Goal: Task Accomplishment & Management: Manage account settings

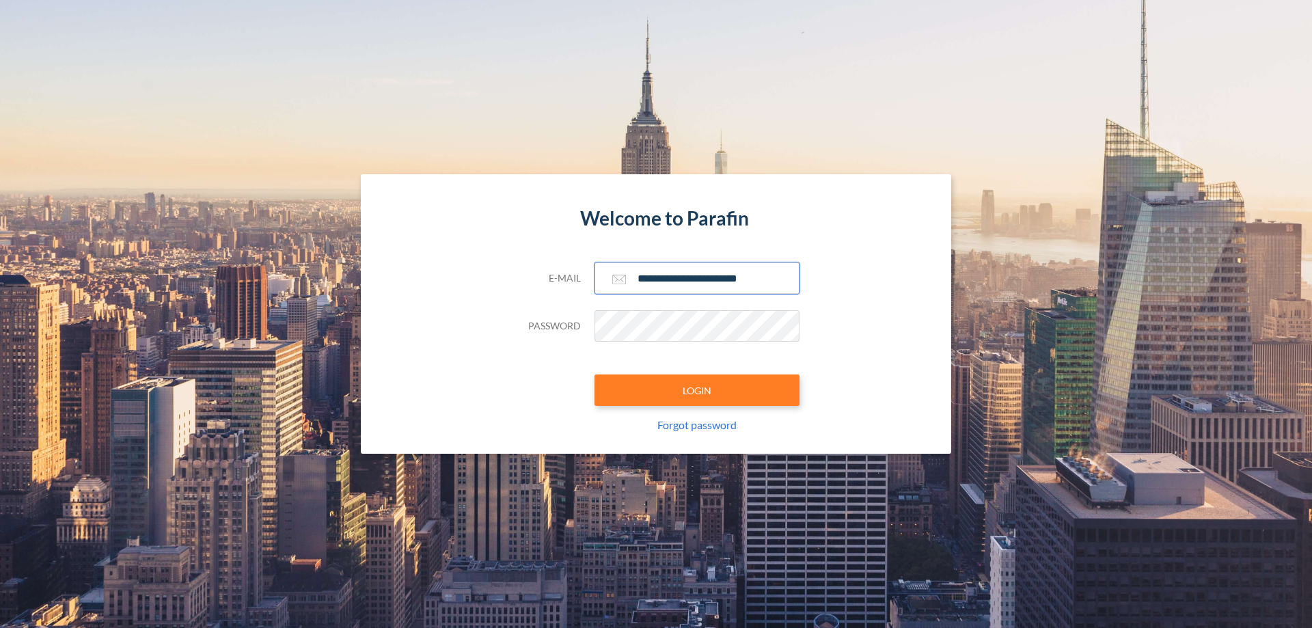
type input "**********"
click at [697, 390] on button "LOGIN" at bounding box center [696, 389] width 205 height 31
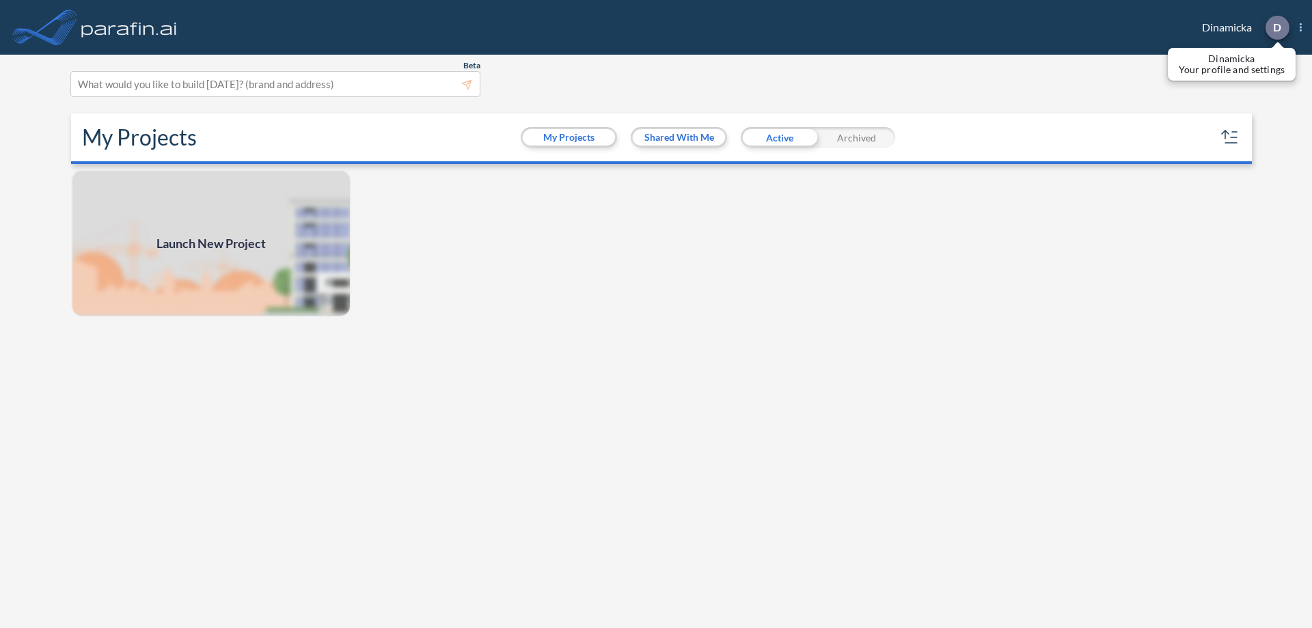
click at [1276, 27] on p "D" at bounding box center [1277, 27] width 8 height 12
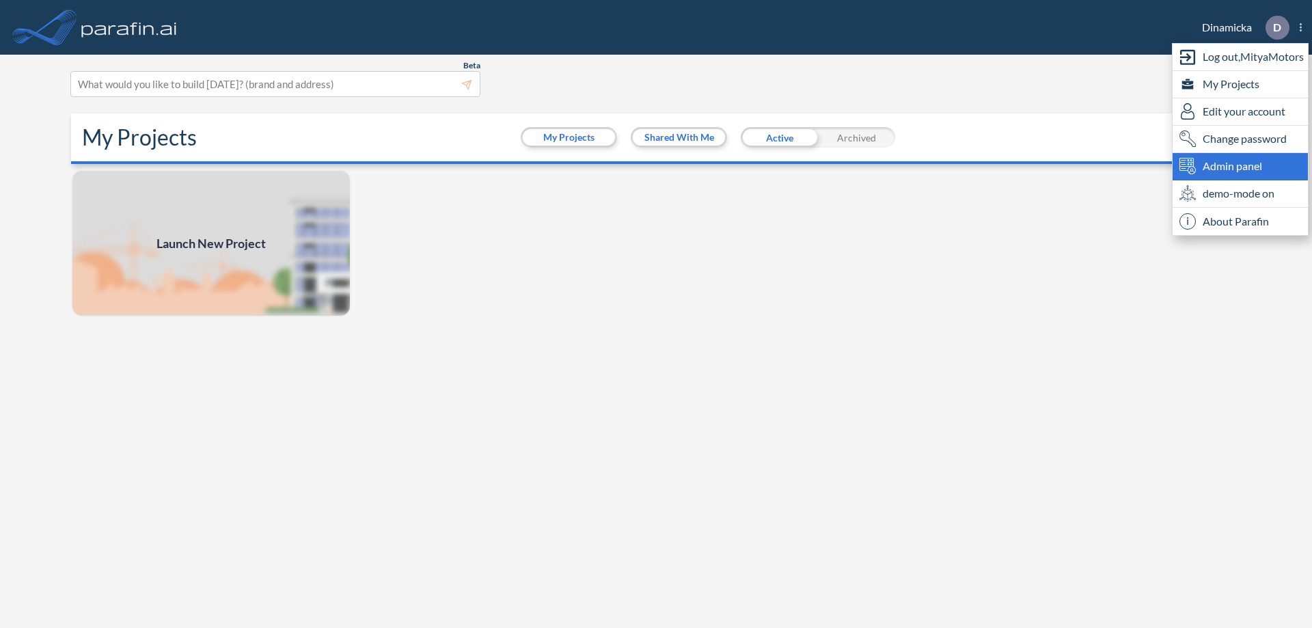
click at [1240, 166] on span "Admin panel" at bounding box center [1231, 166] width 59 height 16
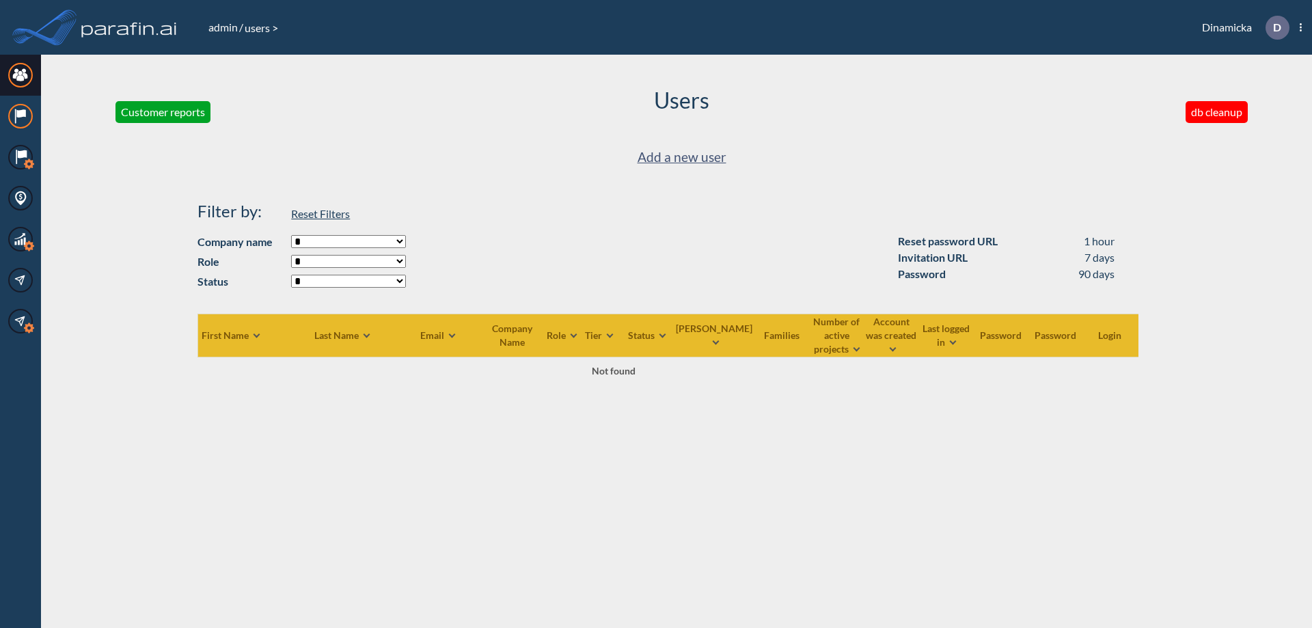
click at [20, 116] on icon at bounding box center [20, 113] width 9 height 8
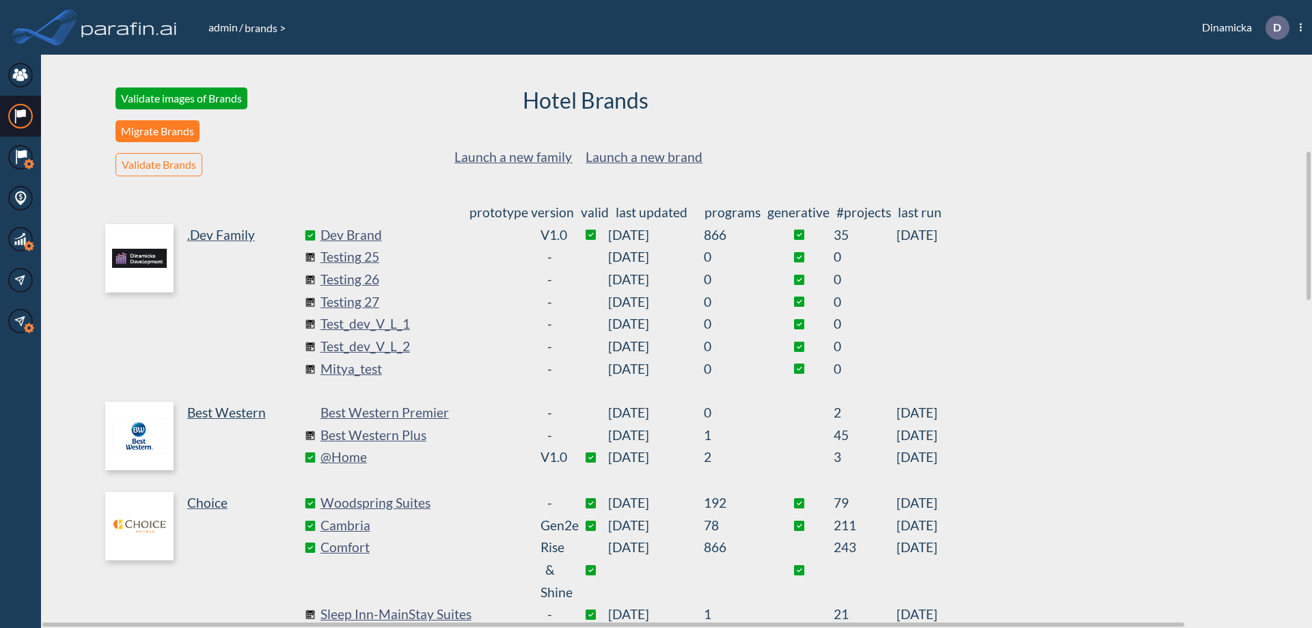
scroll to position [370, 0]
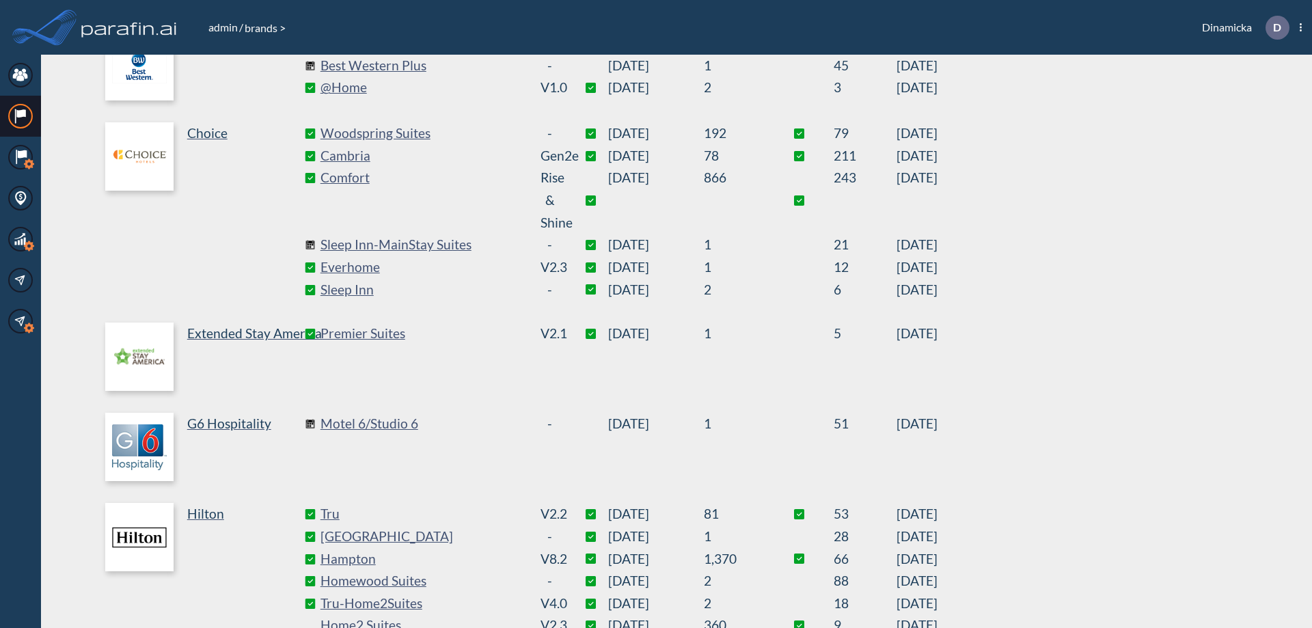
click at [422, 66] on link "Best Western Plus" at bounding box center [422, 66] width 205 height 23
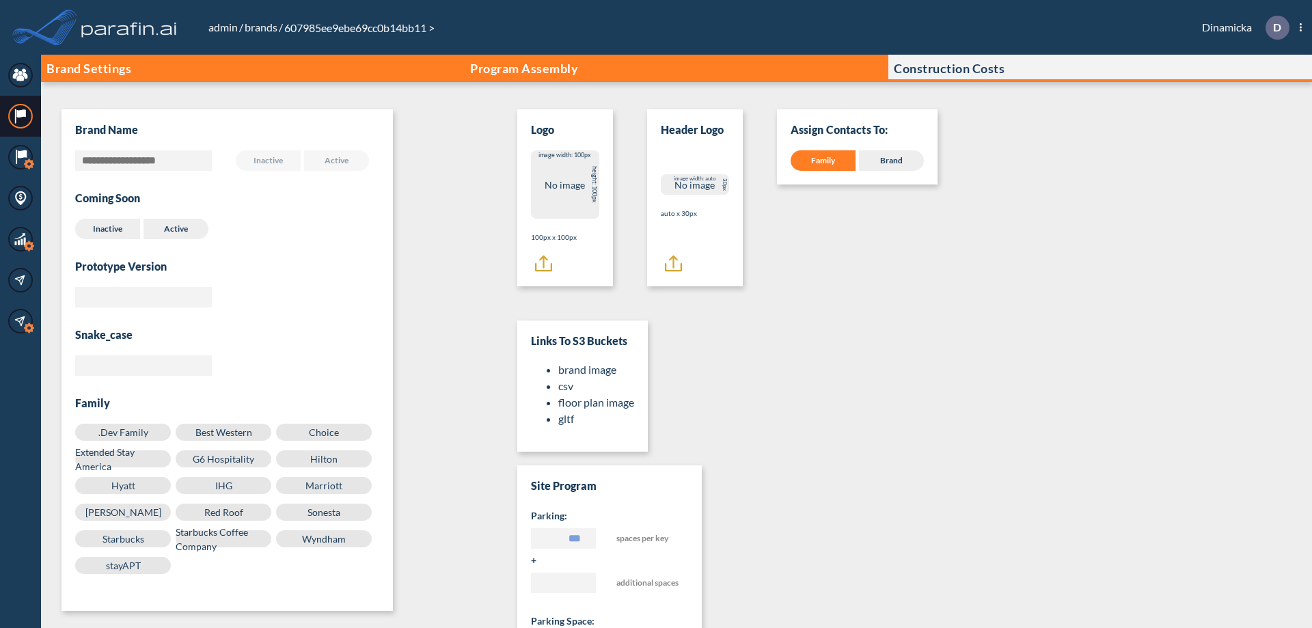
scroll to position [14, 0]
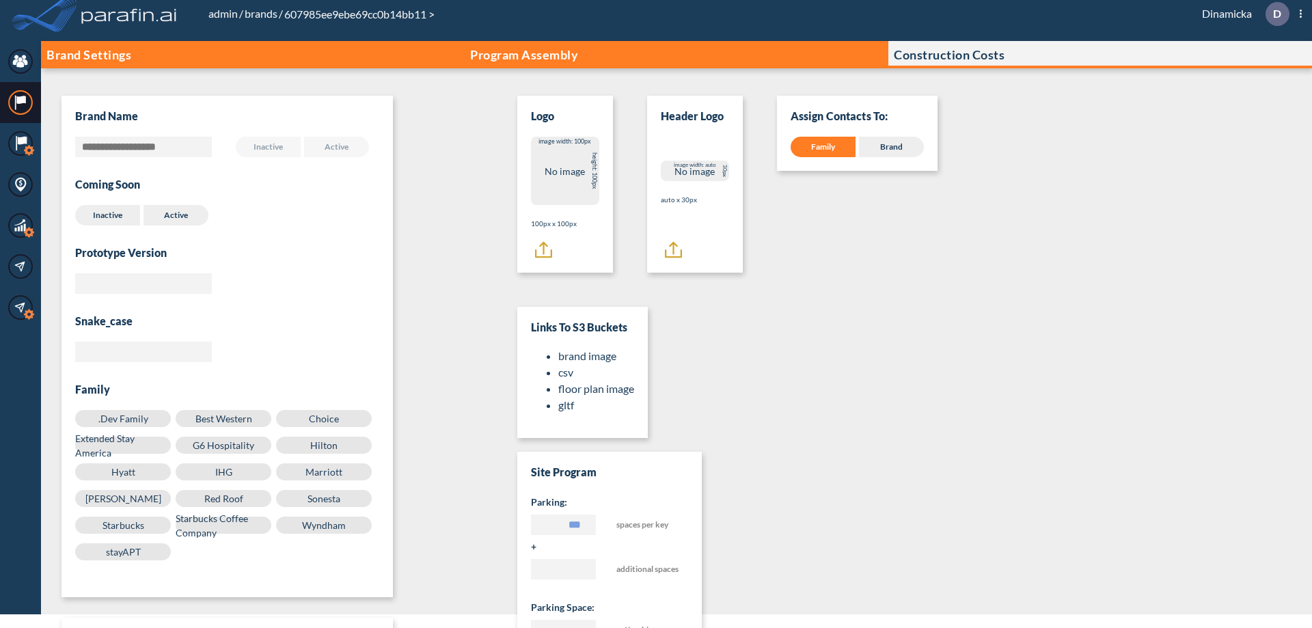
click at [524, 55] on p "Program Assembly" at bounding box center [524, 55] width 108 height 14
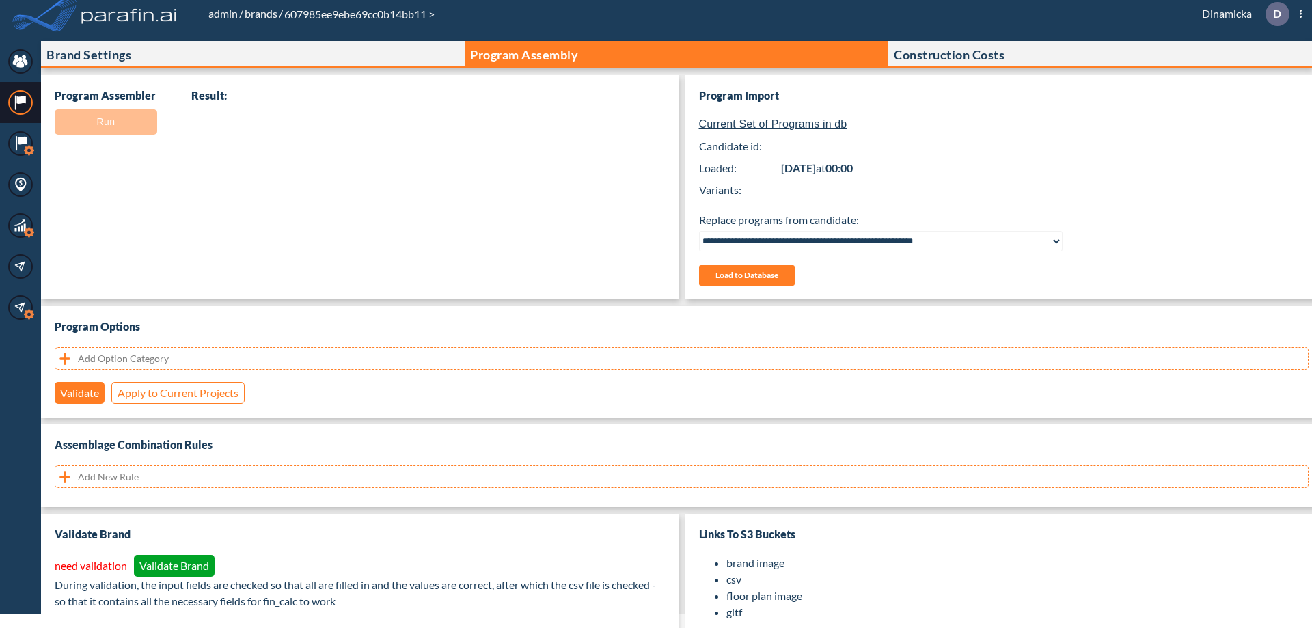
select select "**********"
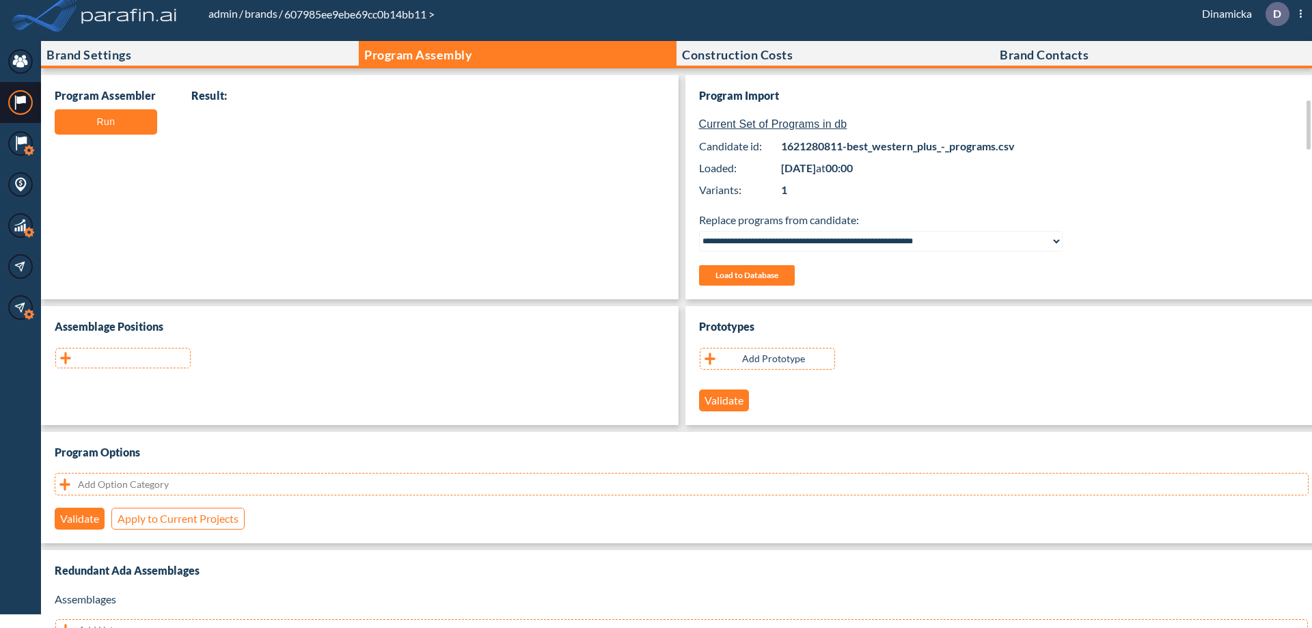
scroll to position [273, 0]
